Goal: Browse casually

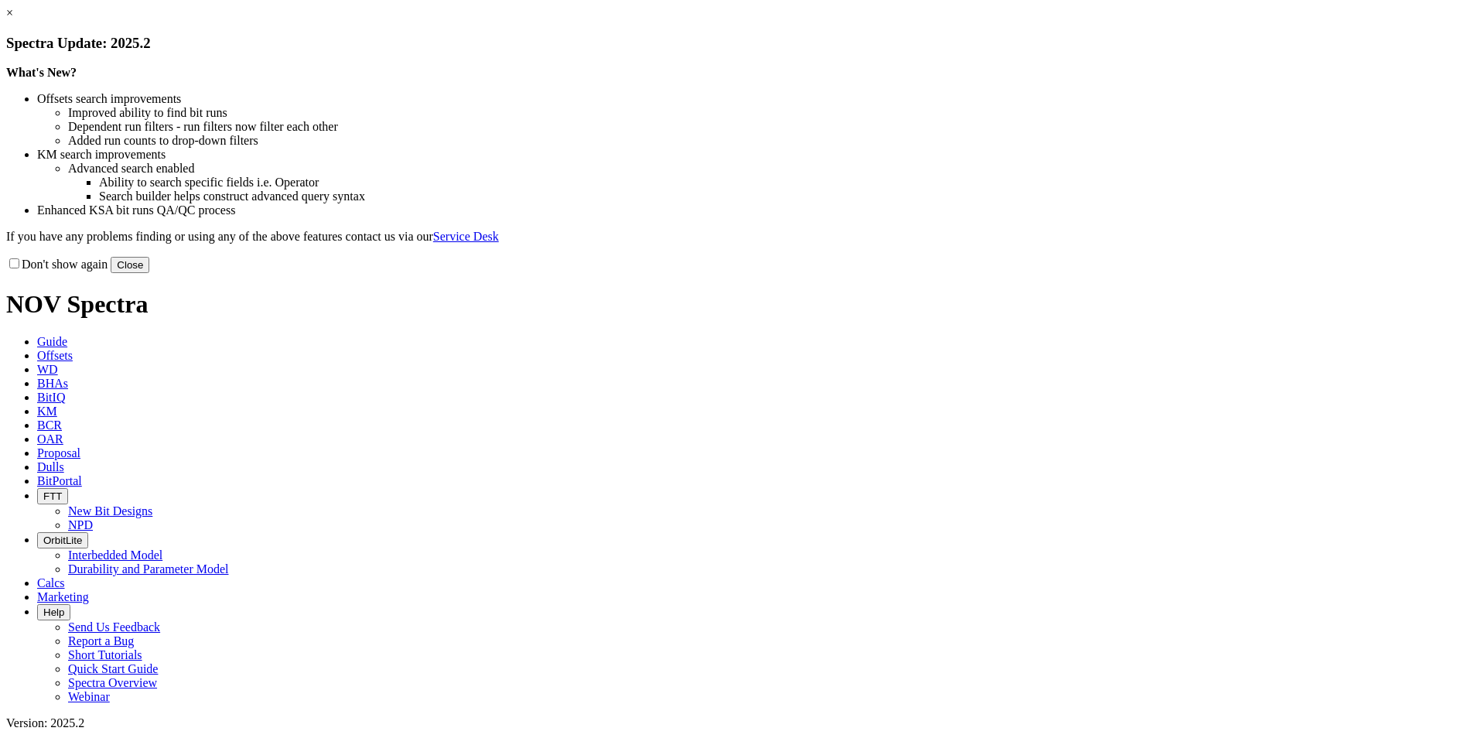
click at [149, 273] on button "Close" at bounding box center [130, 265] width 39 height 16
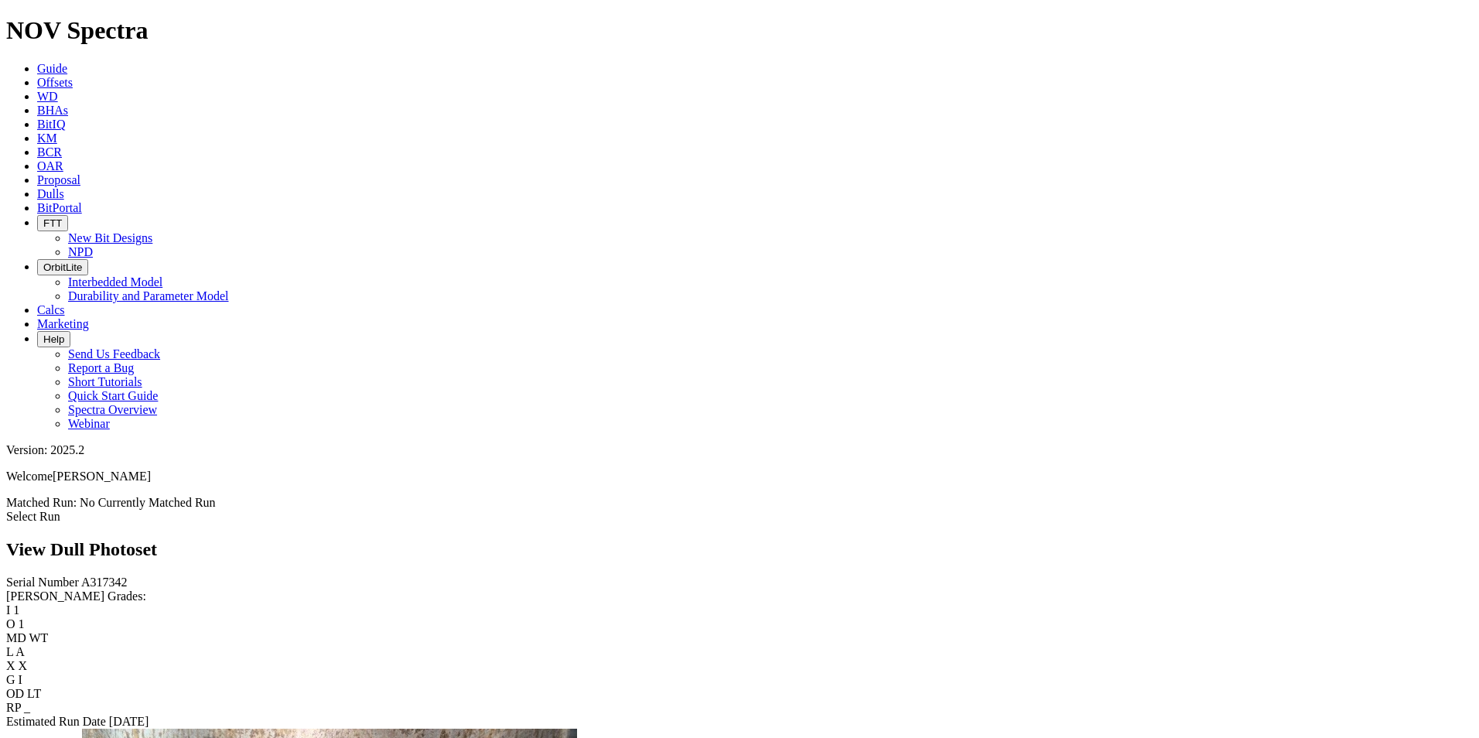
scroll to position [309, 0]
drag, startPoint x: 794, startPoint y: 564, endPoint x: 586, endPoint y: 501, distance: 216.6
drag, startPoint x: 586, startPoint y: 501, endPoint x: 319, endPoint y: 359, distance: 303.1
